Goal: Task Accomplishment & Management: Use online tool/utility

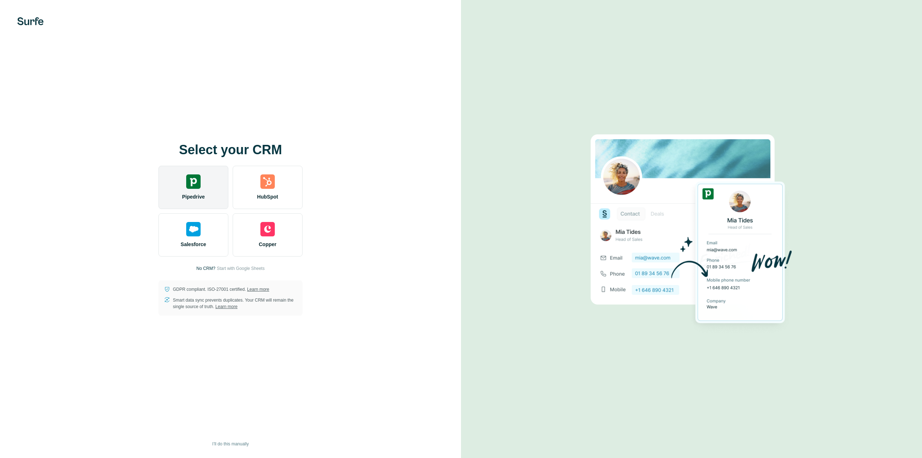
click at [181, 183] on div "Pipedrive" at bounding box center [193, 187] width 70 height 43
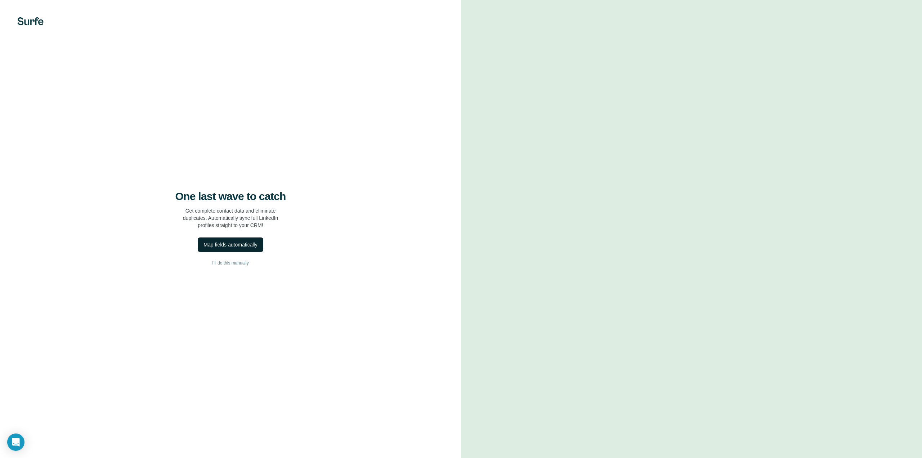
click at [239, 245] on div "Map fields automatically" at bounding box center [230, 244] width 54 height 7
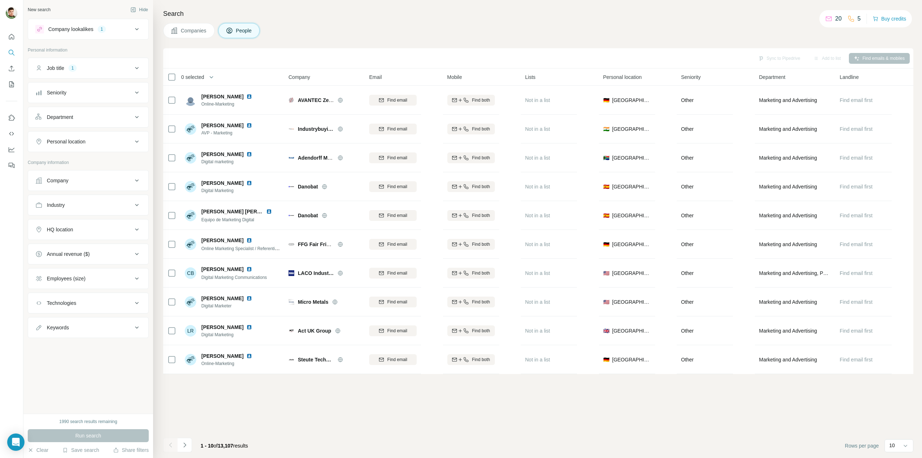
click at [135, 30] on icon at bounding box center [137, 29] width 9 height 9
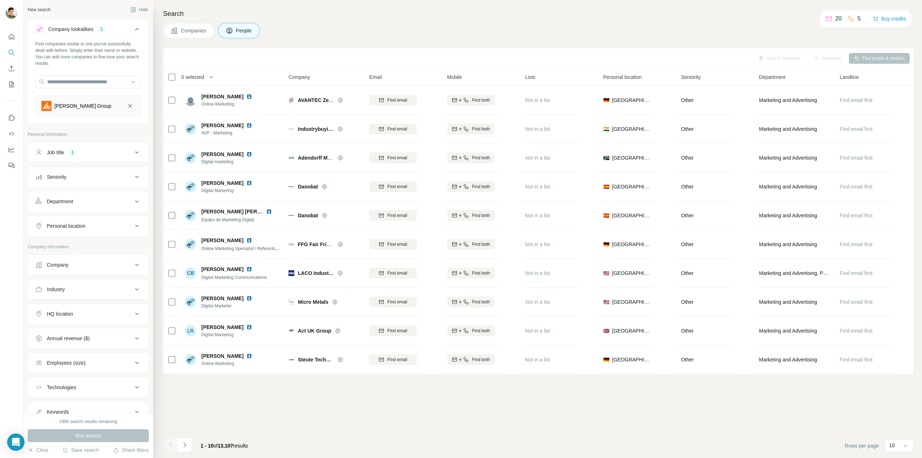
click at [128, 107] on icon "Hoffmann Group-remove-button" at bounding box center [130, 106] width 4 height 4
